Goal: Task Accomplishment & Management: Manage account settings

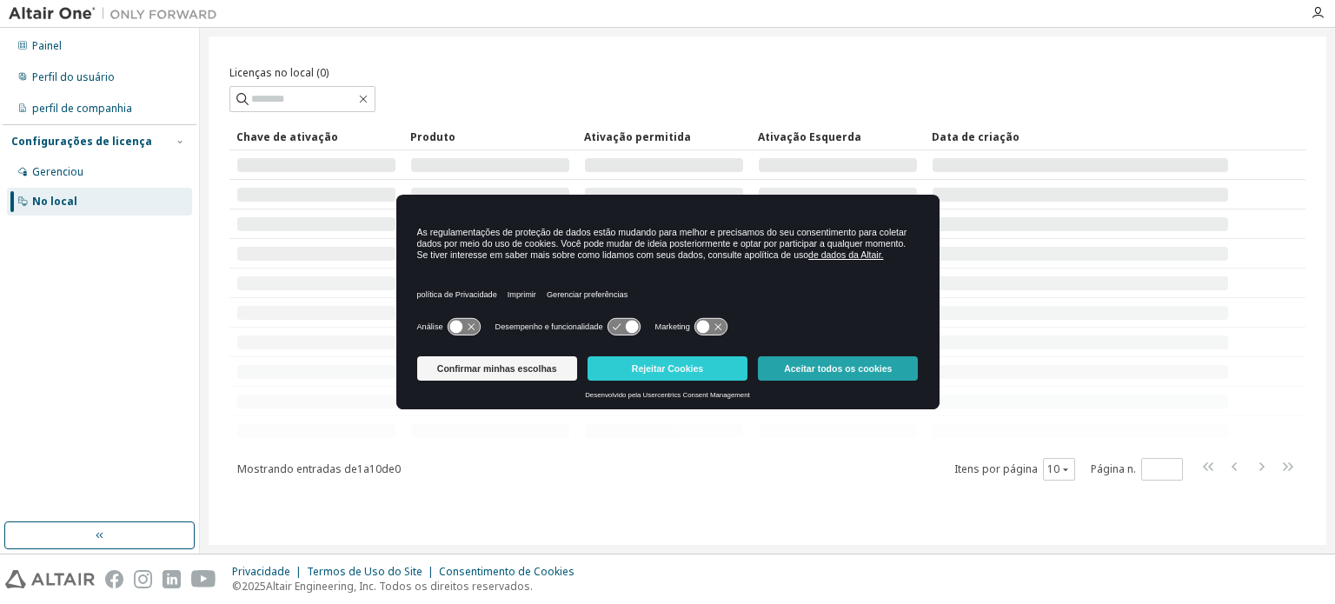
click at [787, 381] on button "Aceitar todos os cookies" at bounding box center [838, 368] width 160 height 24
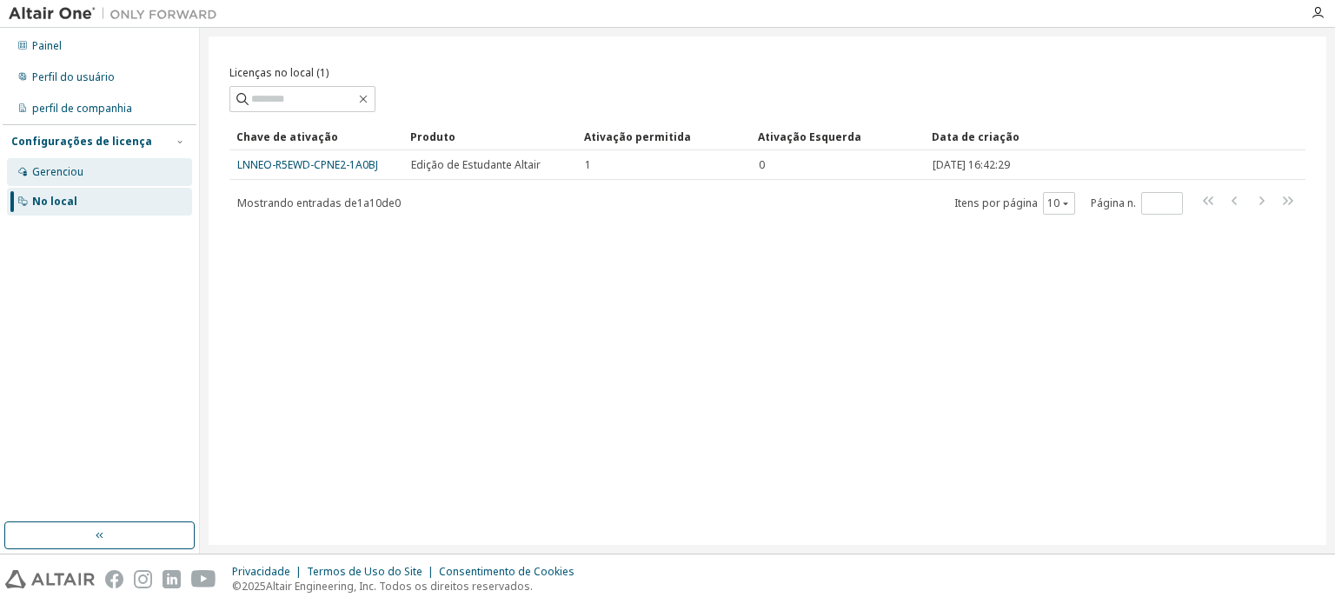
click at [115, 177] on div "Gerenciou" at bounding box center [99, 172] width 185 height 28
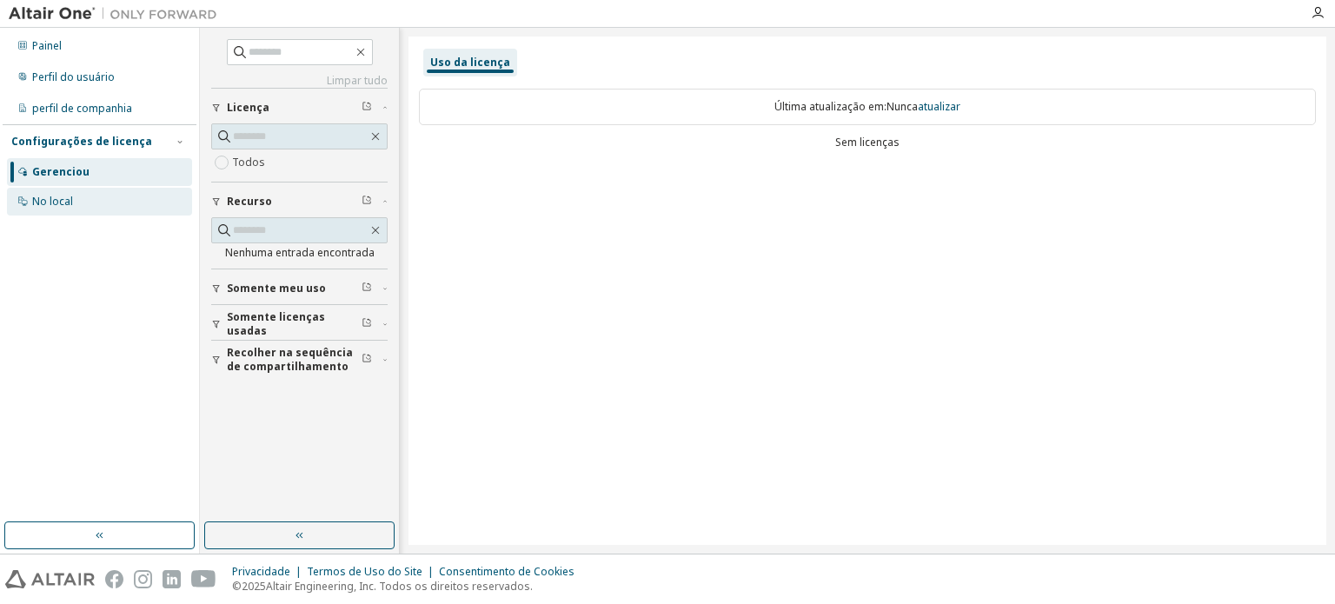
click at [74, 196] on div "No local" at bounding box center [99, 202] width 185 height 28
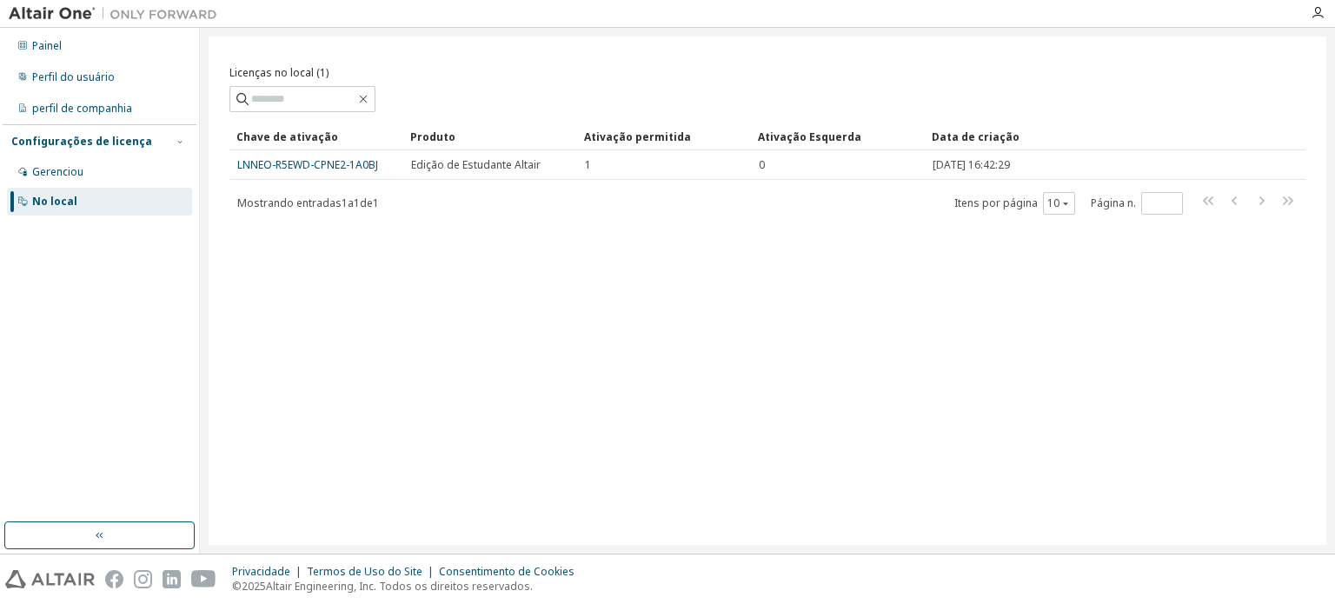
click at [353, 158] on font "LNNEO-R5EWD-CPNE2-1A0BJ" at bounding box center [307, 164] width 141 height 15
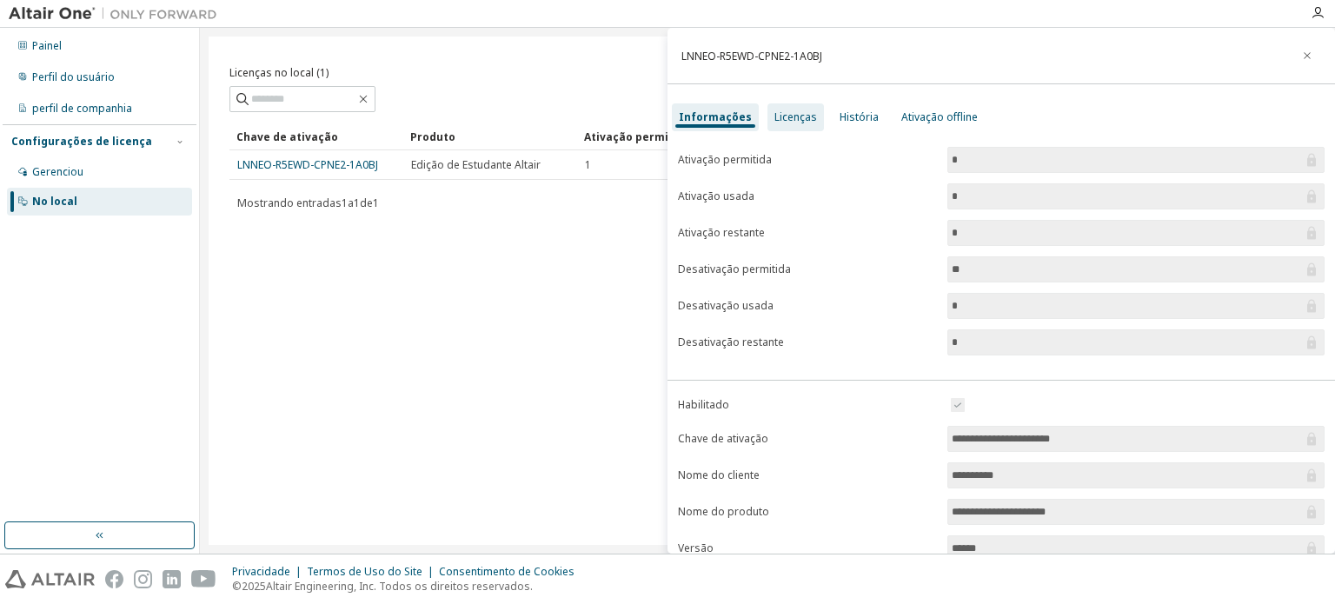
click at [800, 113] on font "Licenças" at bounding box center [795, 116] width 43 height 15
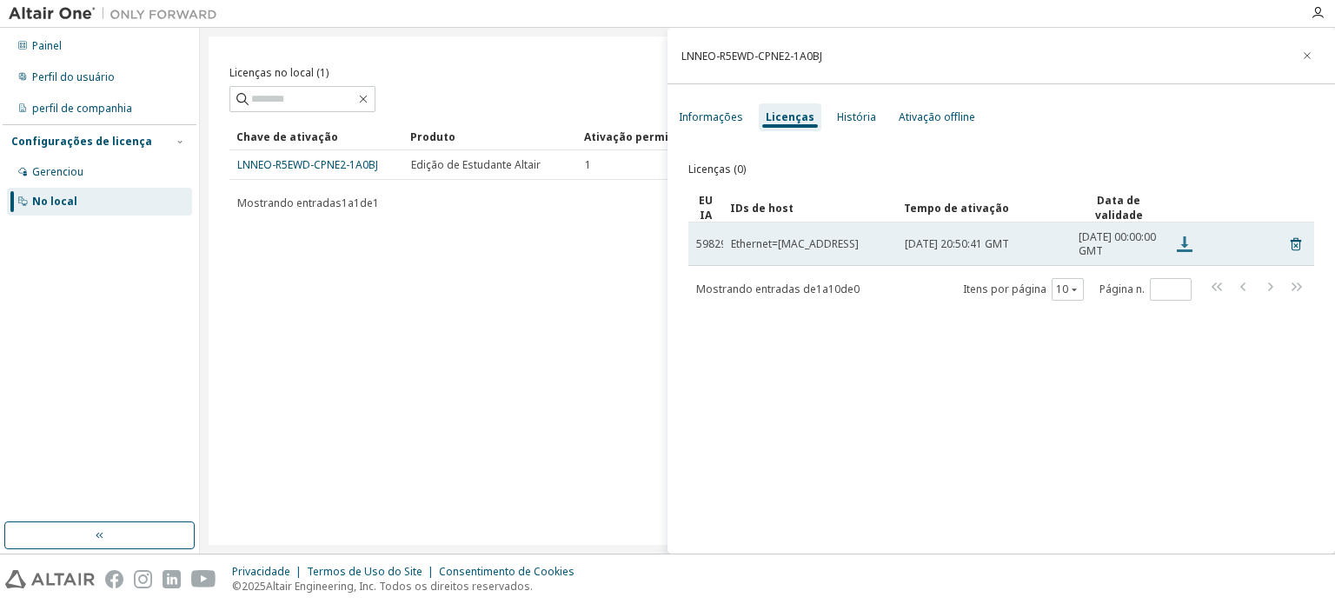
click at [1180, 245] on icon at bounding box center [1184, 244] width 21 height 21
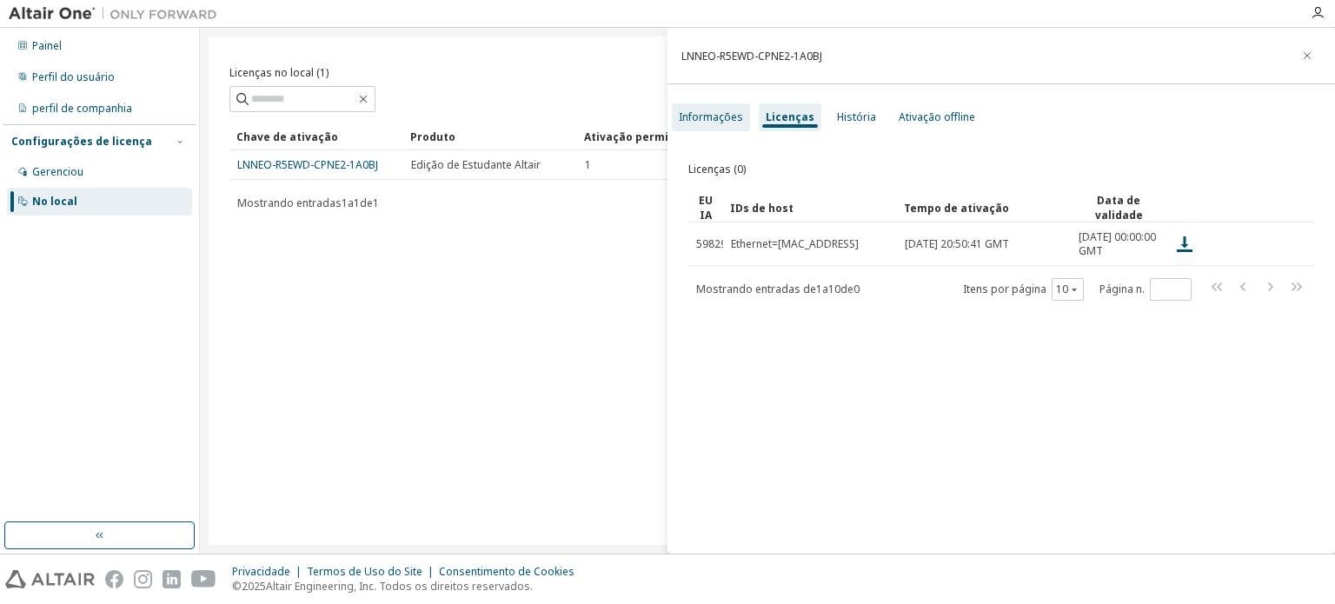
click at [706, 104] on div "Informações" at bounding box center [711, 117] width 78 height 28
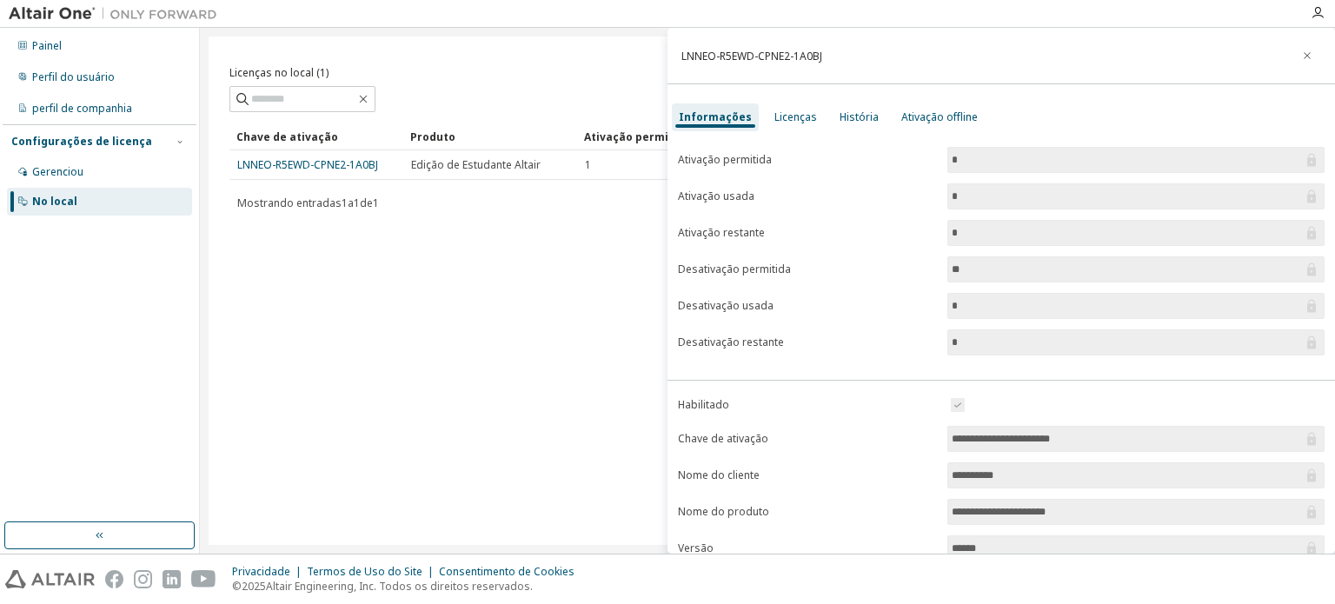
drag, startPoint x: 1118, startPoint y: 439, endPoint x: 943, endPoint y: 437, distance: 174.7
click at [947, 437] on span "**********" at bounding box center [1135, 439] width 377 height 26
click at [384, 356] on div "Licenças no local (1) Claro Carregar Salvar Salvar como Campo Operador Valor Se…" at bounding box center [768, 290] width 1118 height 508
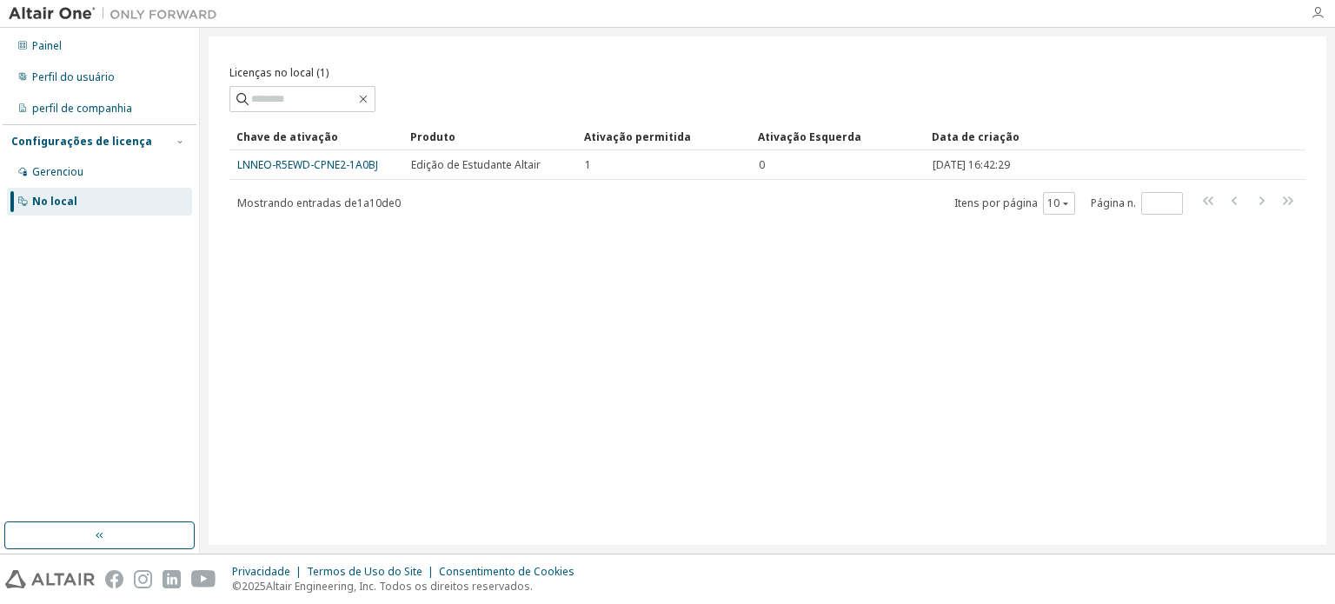
click at [1317, 17] on icon "button" at bounding box center [1317, 13] width 14 height 14
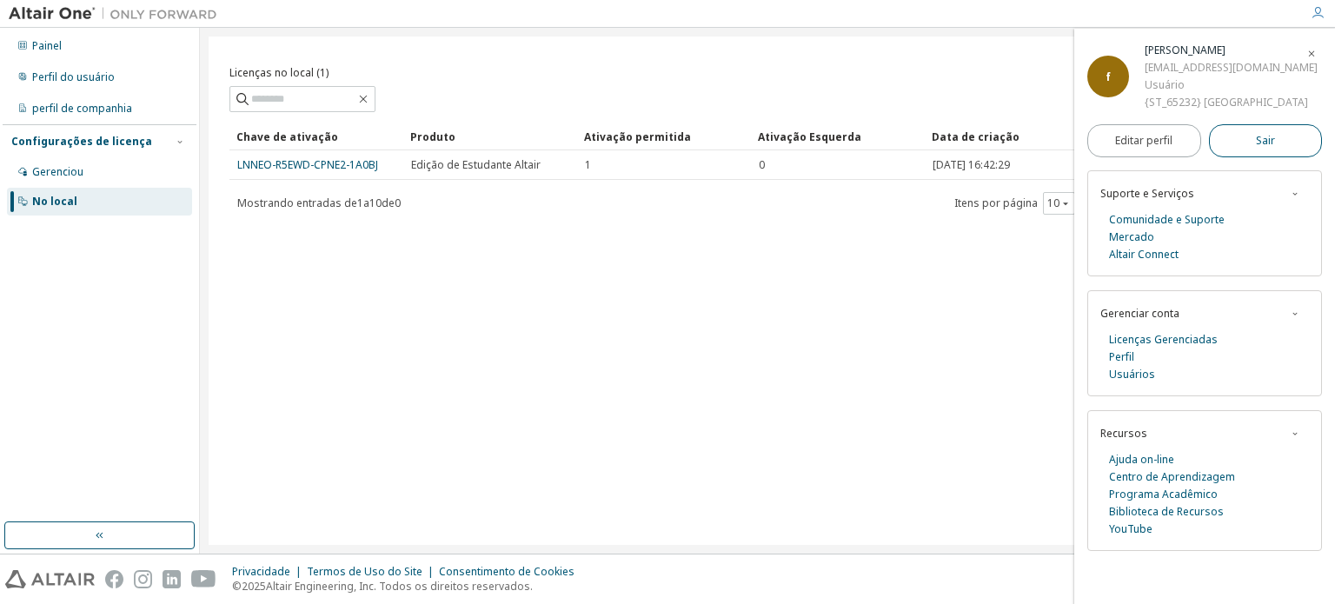
click at [1245, 157] on button "Sair" at bounding box center [1266, 140] width 114 height 33
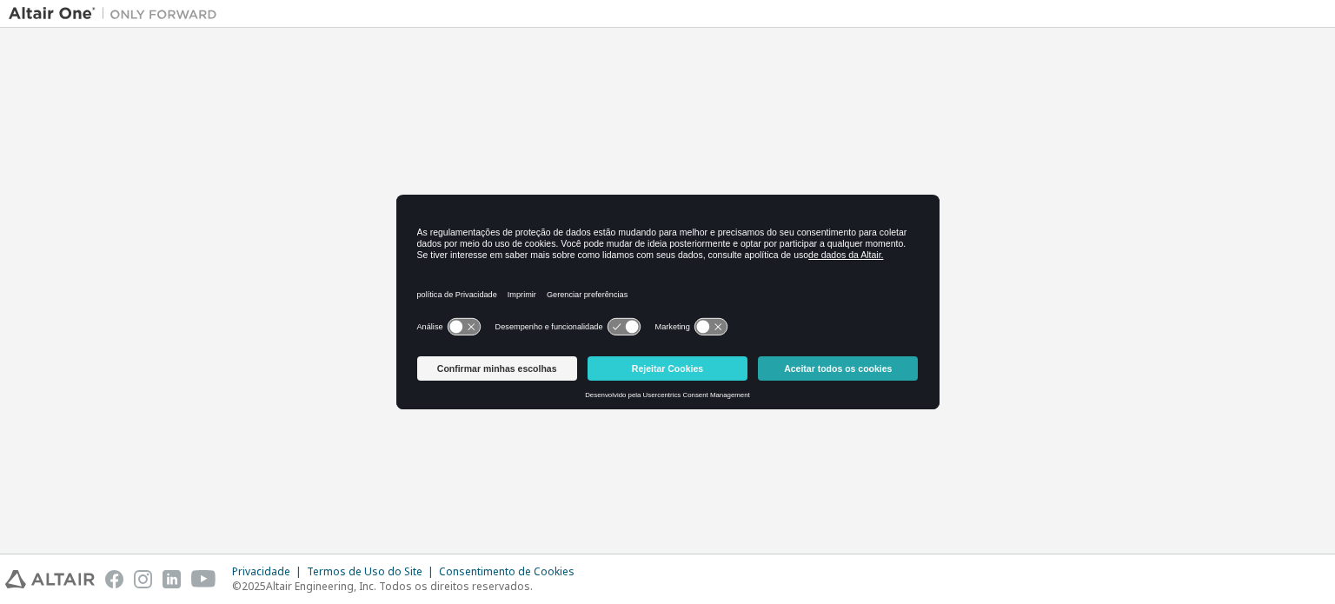
click at [839, 363] on button "Aceitar todos os cookies" at bounding box center [838, 368] width 160 height 24
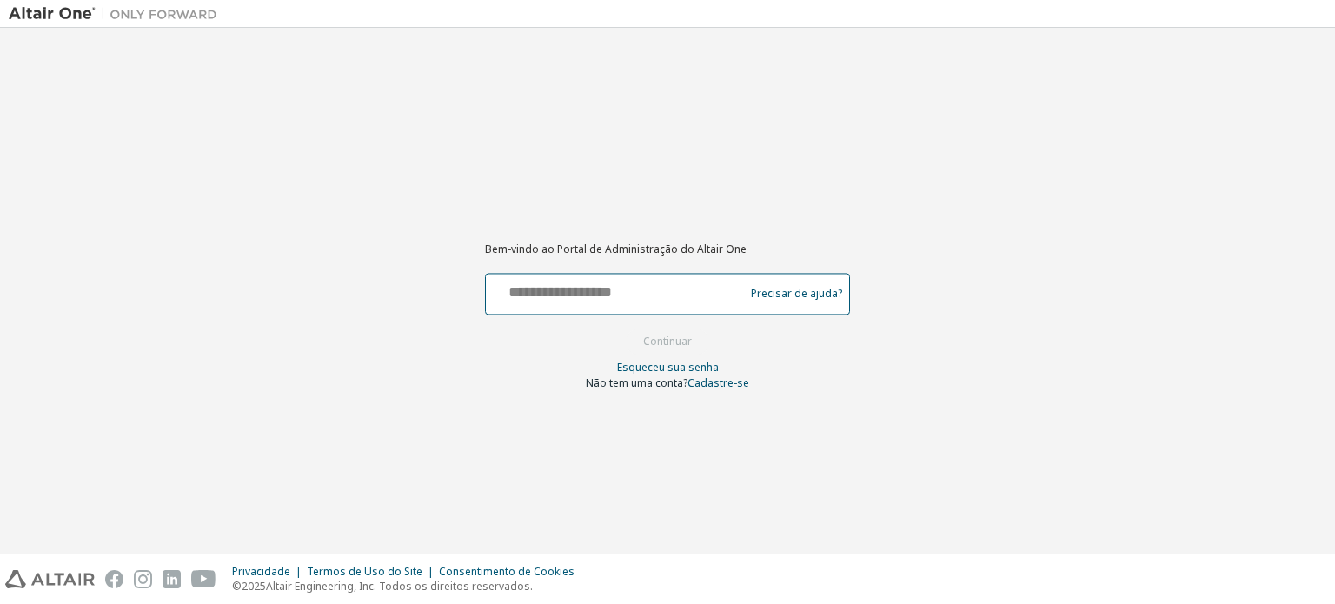
click at [633, 284] on input "text" at bounding box center [617, 289] width 249 height 25
type input "**********"
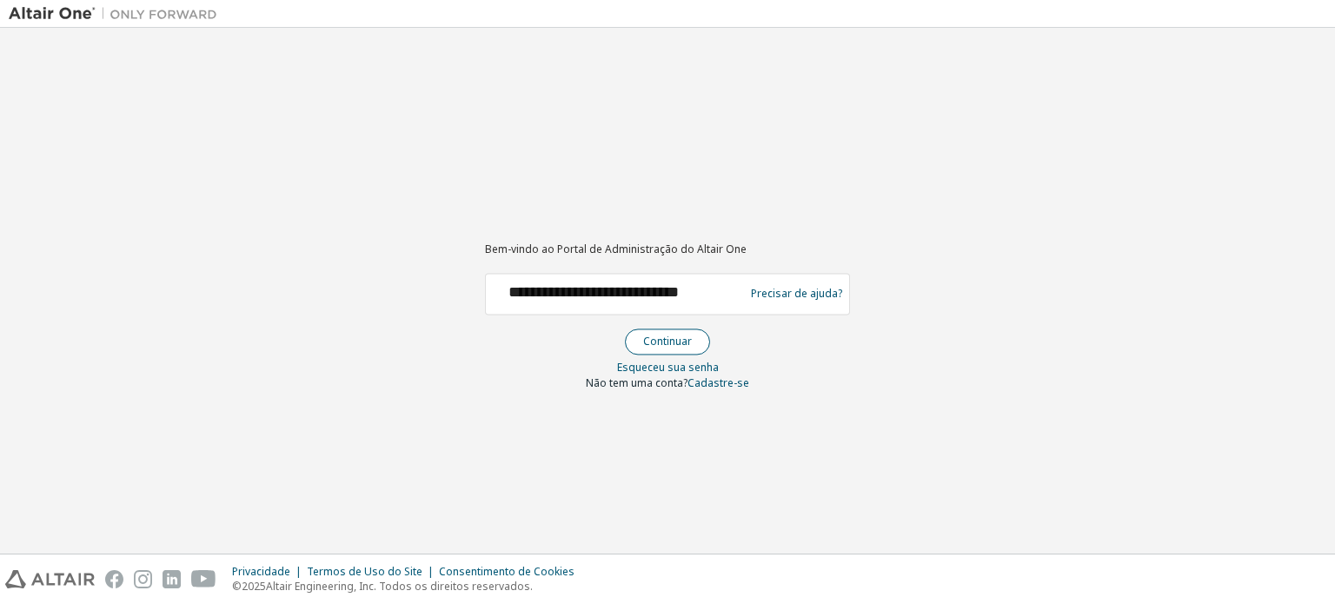
click at [678, 342] on font "Continuar" at bounding box center [667, 341] width 49 height 15
